Goal: Transaction & Acquisition: Purchase product/service

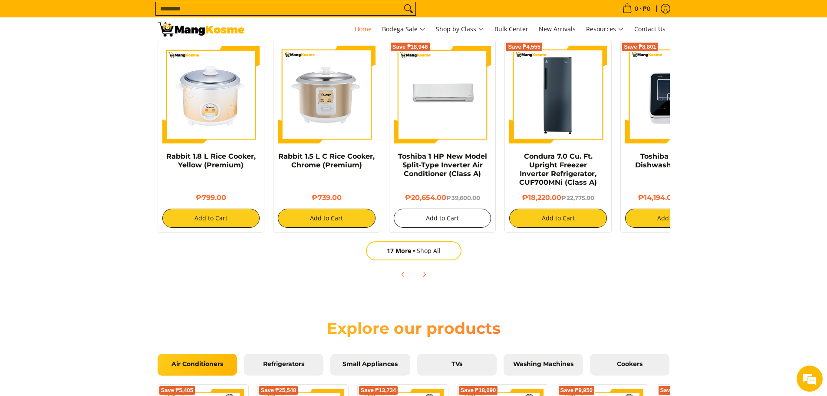
scroll to position [564, 0]
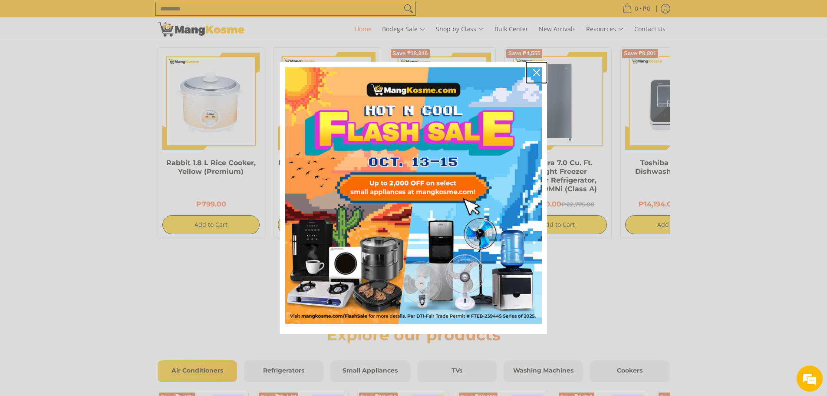
click at [537, 74] on icon "close icon" at bounding box center [536, 72] width 7 height 7
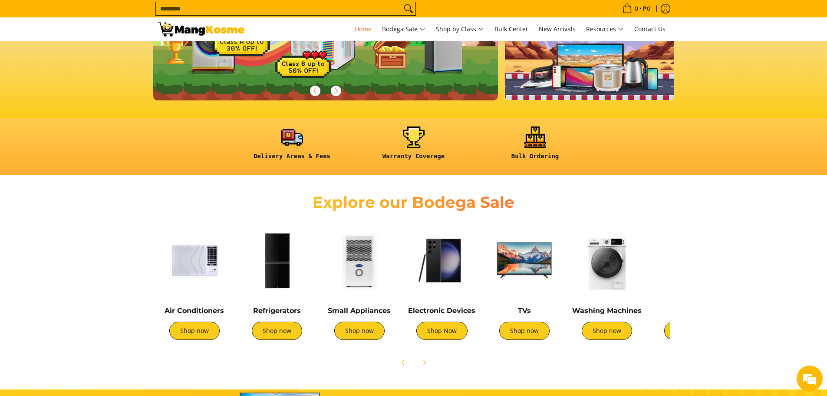
scroll to position [174, 0]
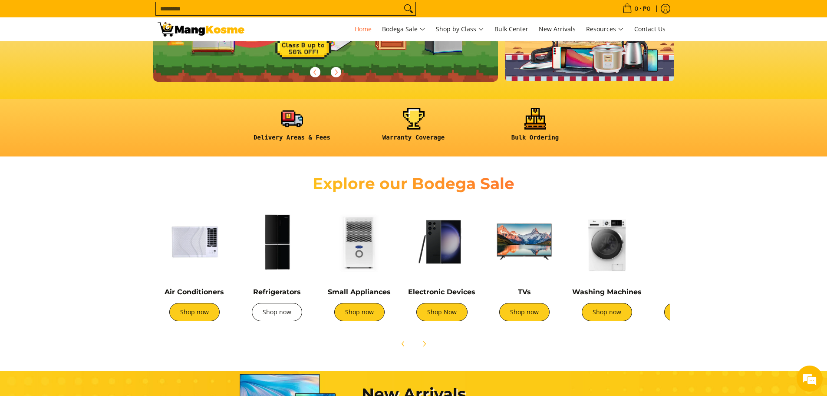
click at [282, 308] on link "Shop now" at bounding box center [277, 312] width 50 height 18
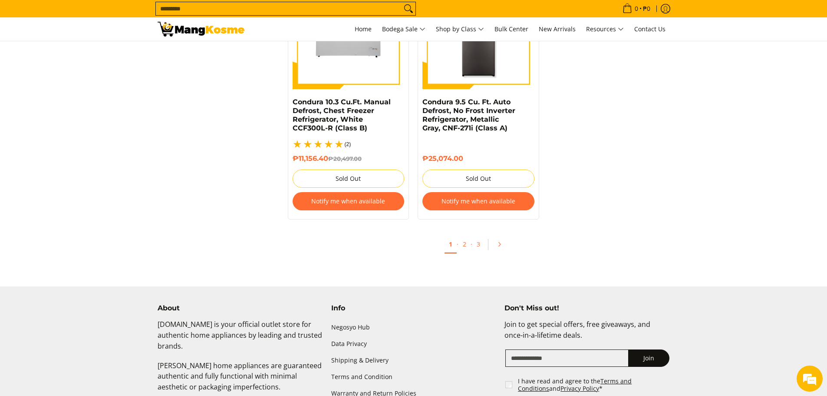
scroll to position [1780, 0]
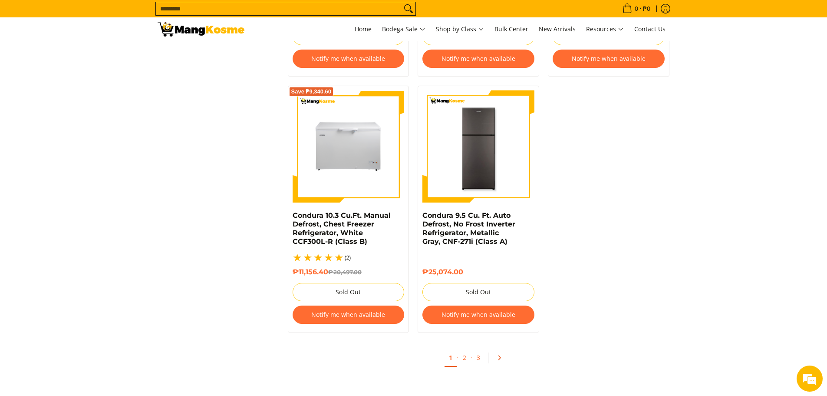
click at [497, 350] on link "Pagination" at bounding box center [502, 357] width 21 height 15
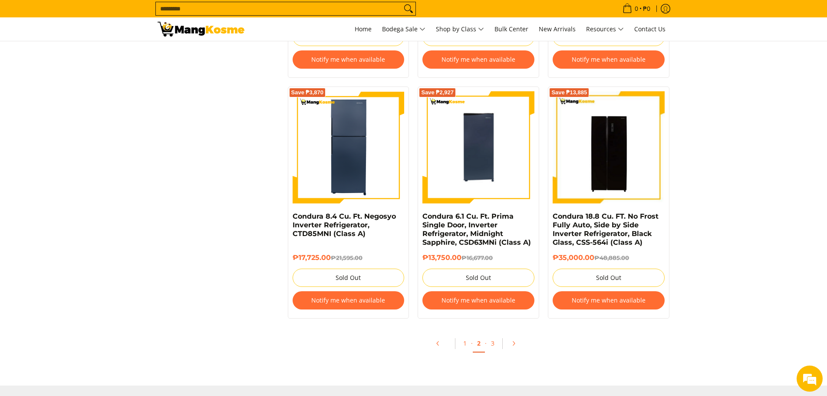
scroll to position [1780, 0]
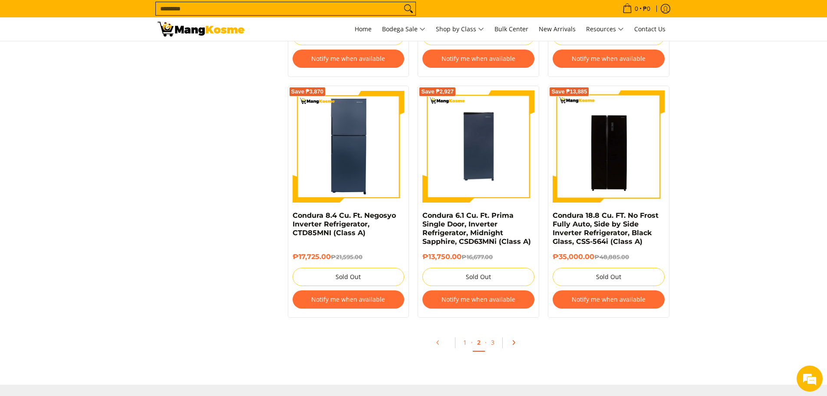
click at [509, 336] on link "Pagination" at bounding box center [516, 342] width 21 height 15
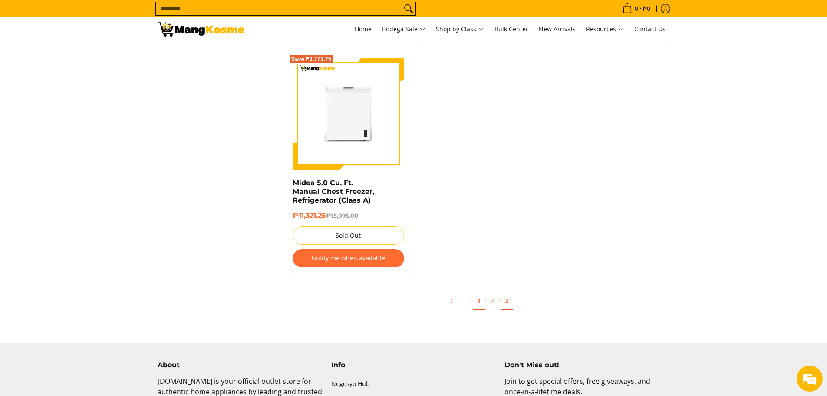
click at [473, 293] on link "1" at bounding box center [479, 301] width 12 height 18
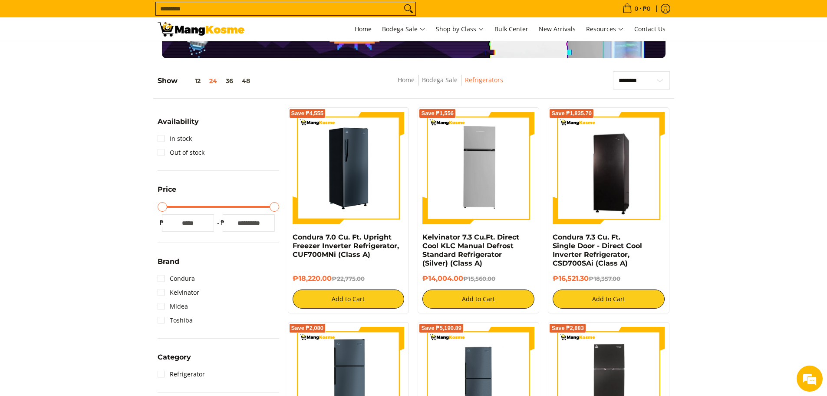
scroll to position [87, 0]
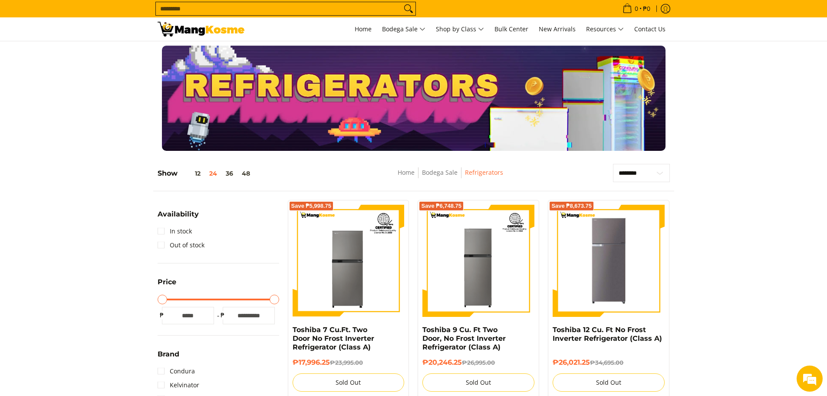
scroll to position [1695, 0]
